Goal: Task Accomplishment & Management: Manage account settings

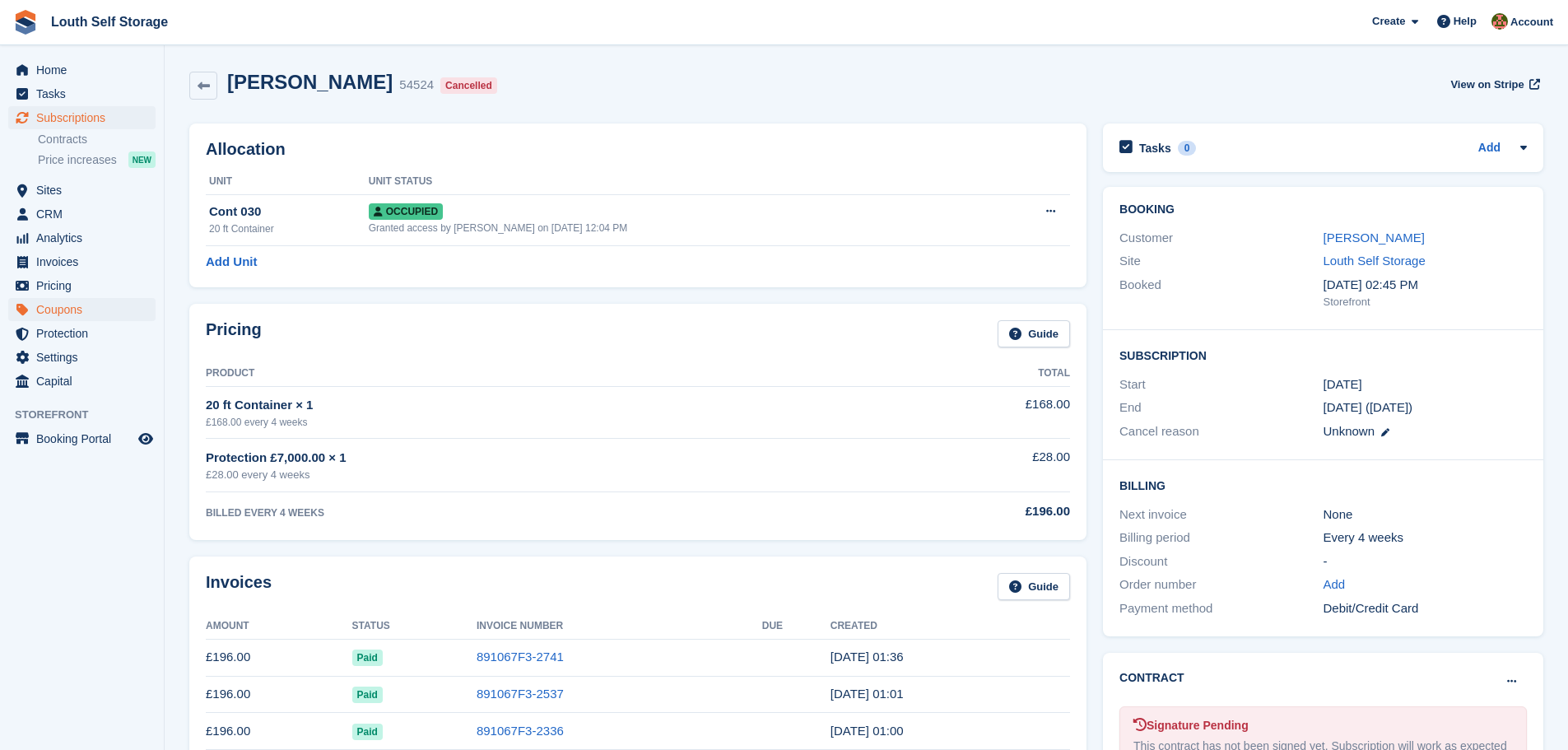
scroll to position [823, 0]
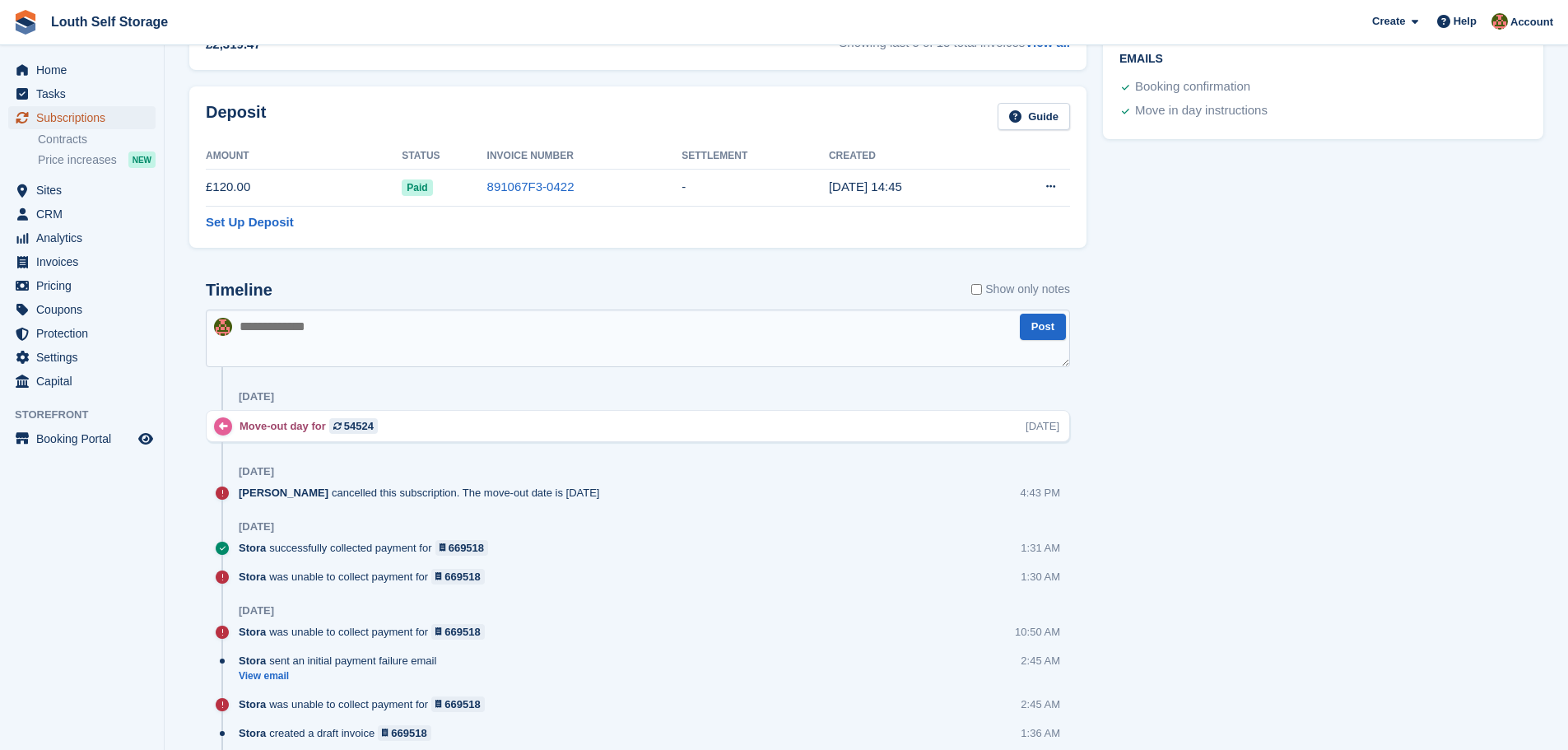
click at [63, 120] on span "Subscriptions" at bounding box center [85, 117] width 99 height 23
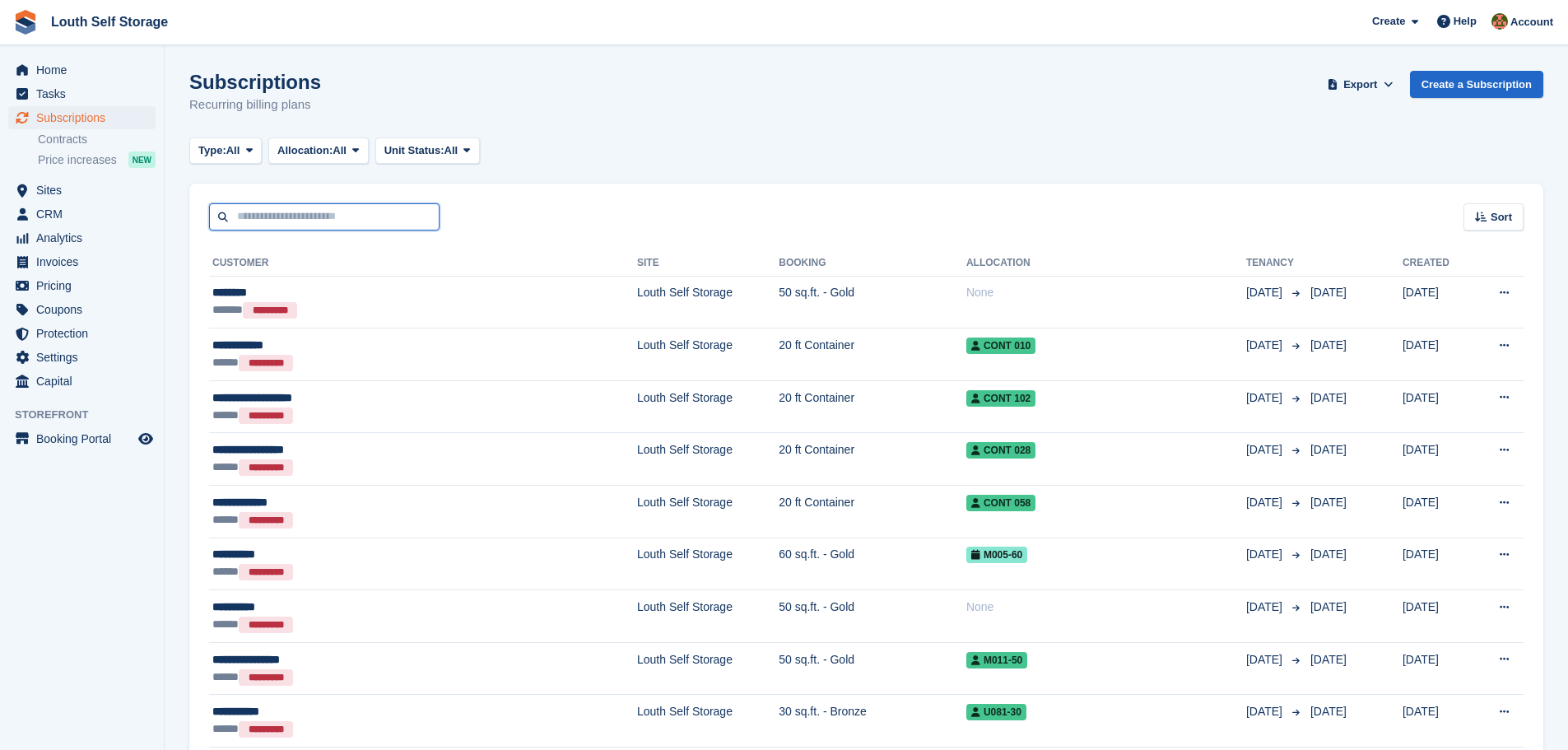
drag, startPoint x: 345, startPoint y: 220, endPoint x: 355, endPoint y: 228, distance: 12.8
click at [352, 225] on input "text" at bounding box center [325, 217] width 230 height 27
type input "****"
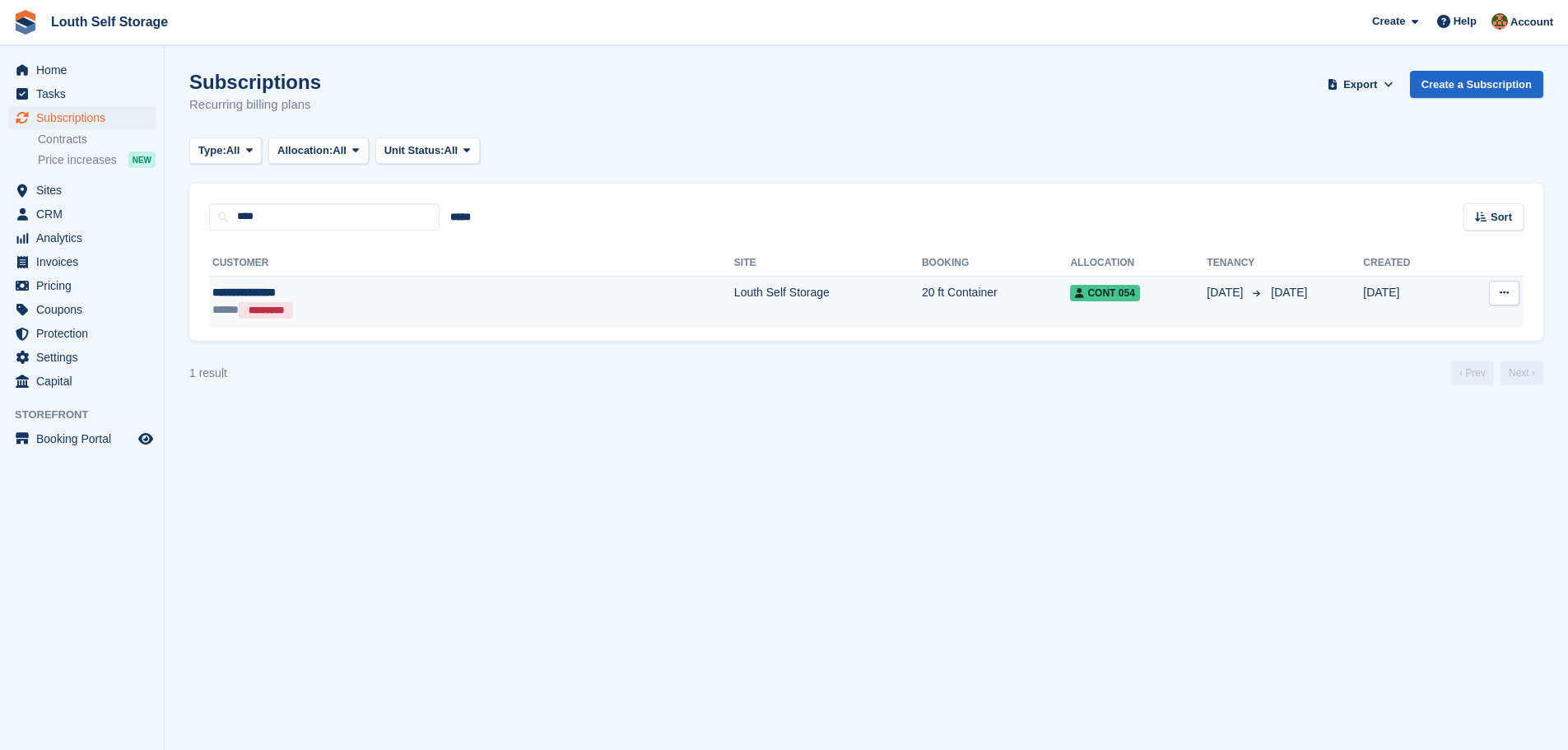
click at [922, 314] on td "20 ft Container" at bounding box center [997, 301] width 149 height 52
